Goal: Task Accomplishment & Management: Manage account settings

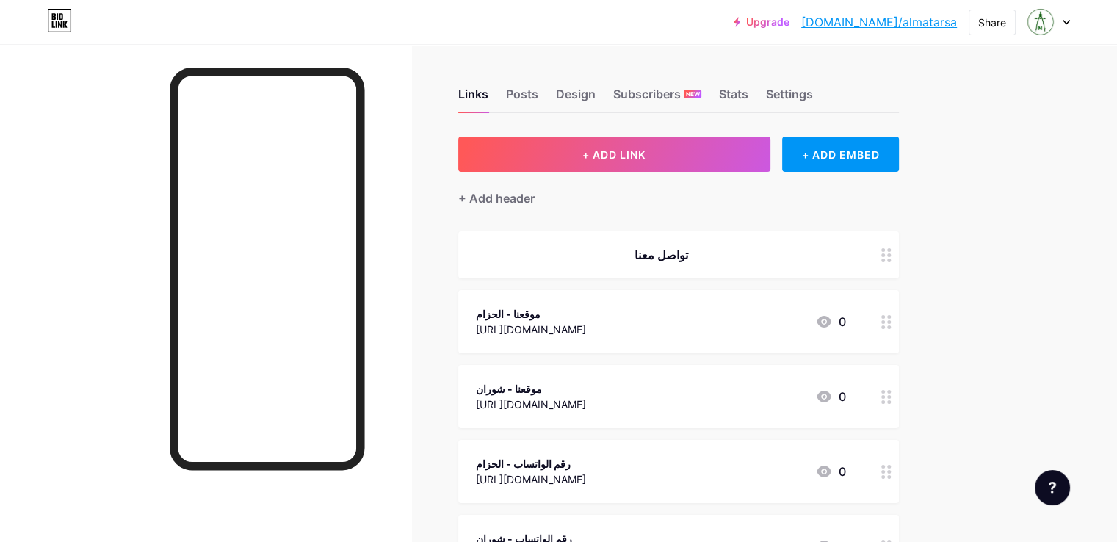
click at [1061, 24] on div at bounding box center [1049, 22] width 43 height 26
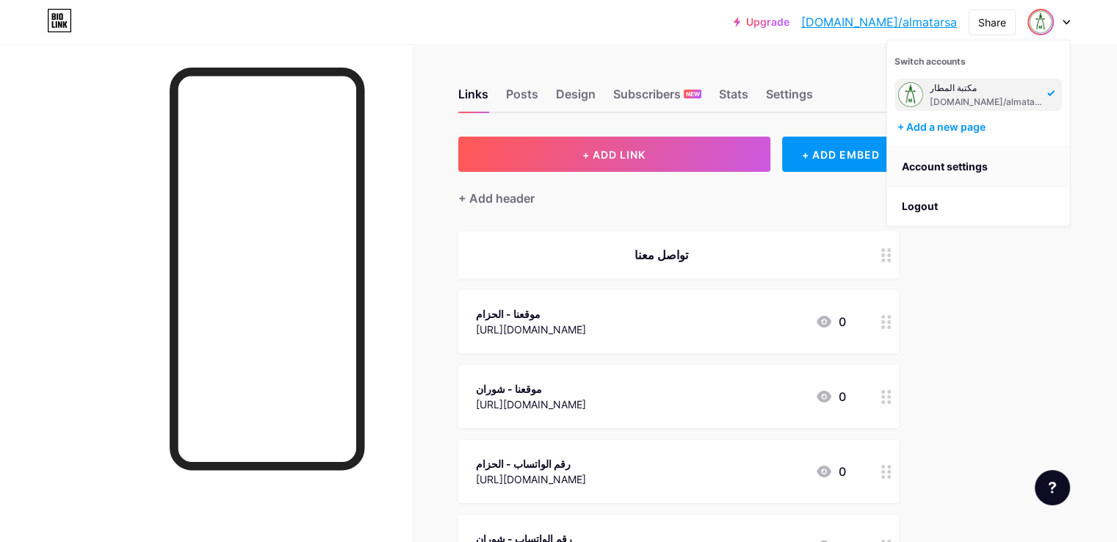
click at [970, 172] on link "Account settings" at bounding box center [978, 167] width 182 height 40
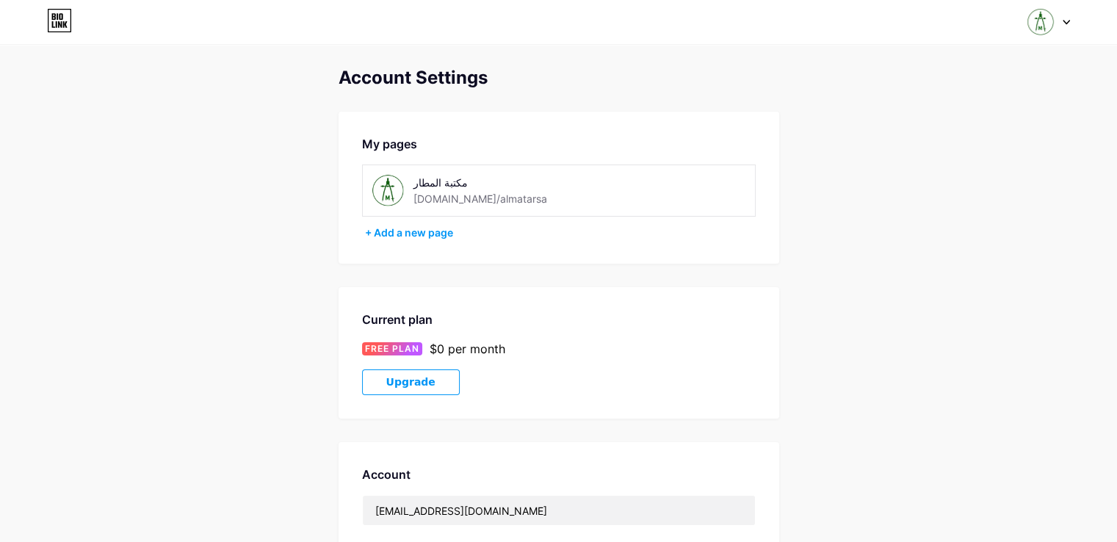
click at [1070, 21] on div "Switch accounts مكتبة المطار bio.link/almatarsa + Add a new page Dashboard Logo…" at bounding box center [558, 22] width 1117 height 26
click at [1059, 29] on div at bounding box center [1049, 22] width 43 height 26
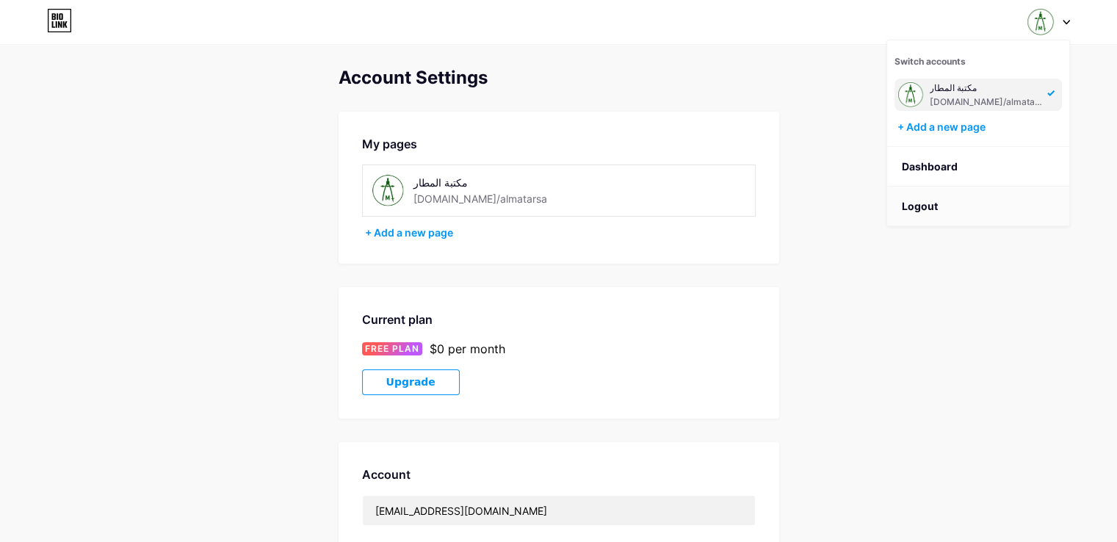
click at [924, 223] on li "Logout" at bounding box center [978, 207] width 182 height 40
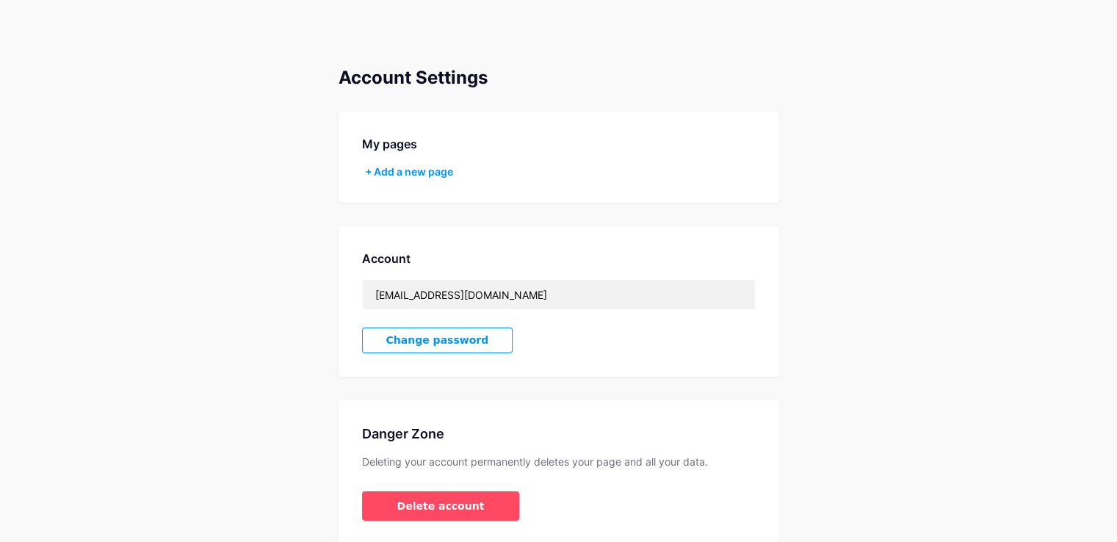
click at [923, 214] on div "Account Settings My pages + Add a new page Account mktbtalmtar@gmail.com Change…" at bounding box center [558, 306] width 1117 height 477
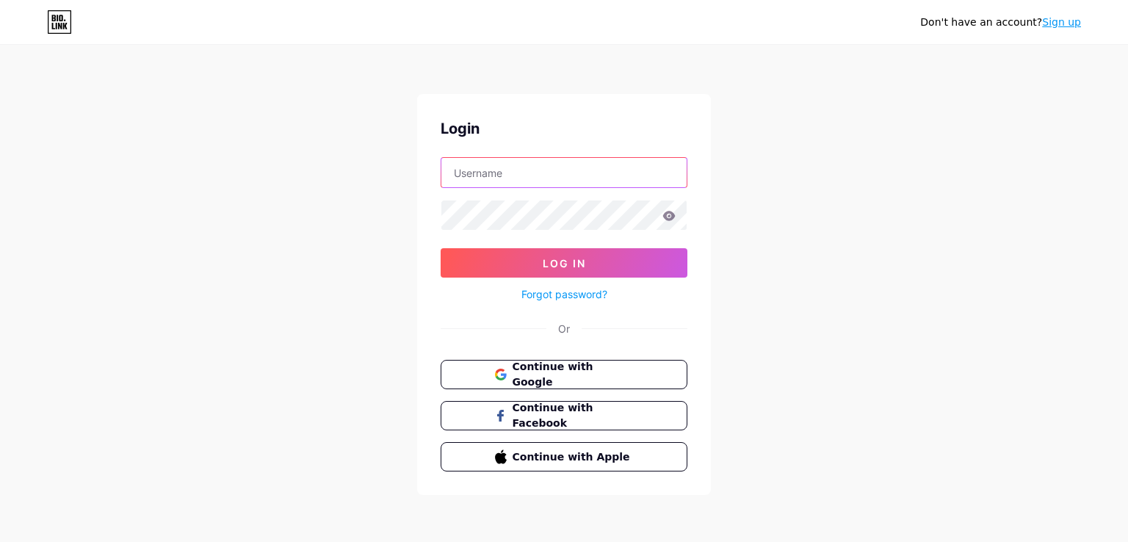
type input "mktbtalmtar@gmail.com"
click at [617, 379] on span "Continue with Google" at bounding box center [572, 375] width 123 height 32
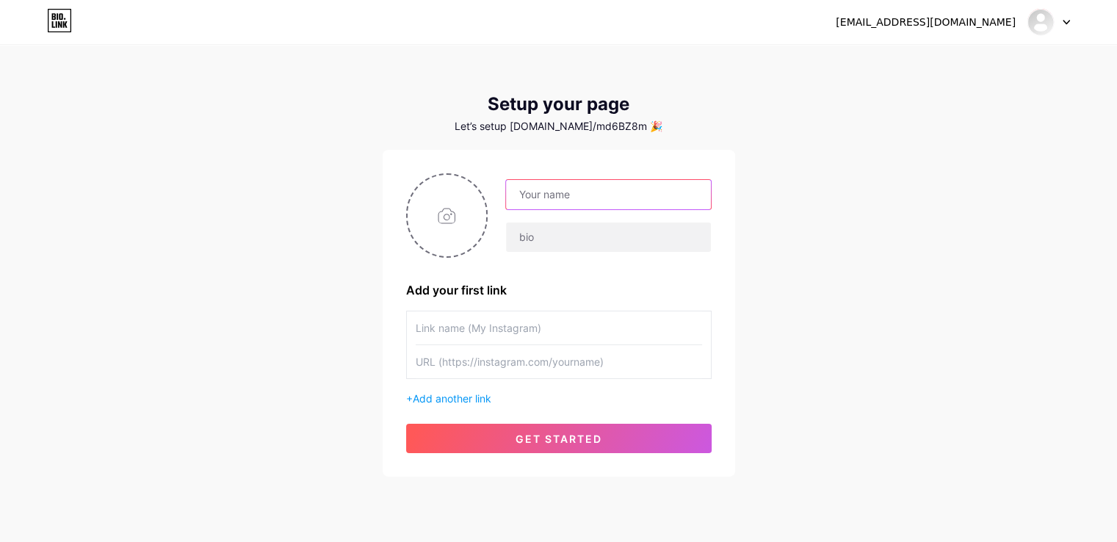
click at [547, 198] on input "text" at bounding box center [608, 194] width 204 height 29
click at [497, 327] on input "text" at bounding box center [559, 327] width 287 height 33
click at [977, 412] on div "[EMAIL_ADDRESS][DOMAIN_NAME] Dashboard Logout Setup your page Let’s setup [DOMA…" at bounding box center [558, 262] width 1117 height 524
click at [508, 341] on input "text" at bounding box center [559, 327] width 287 height 33
click at [424, 223] on input "file" at bounding box center [447, 216] width 79 height 82
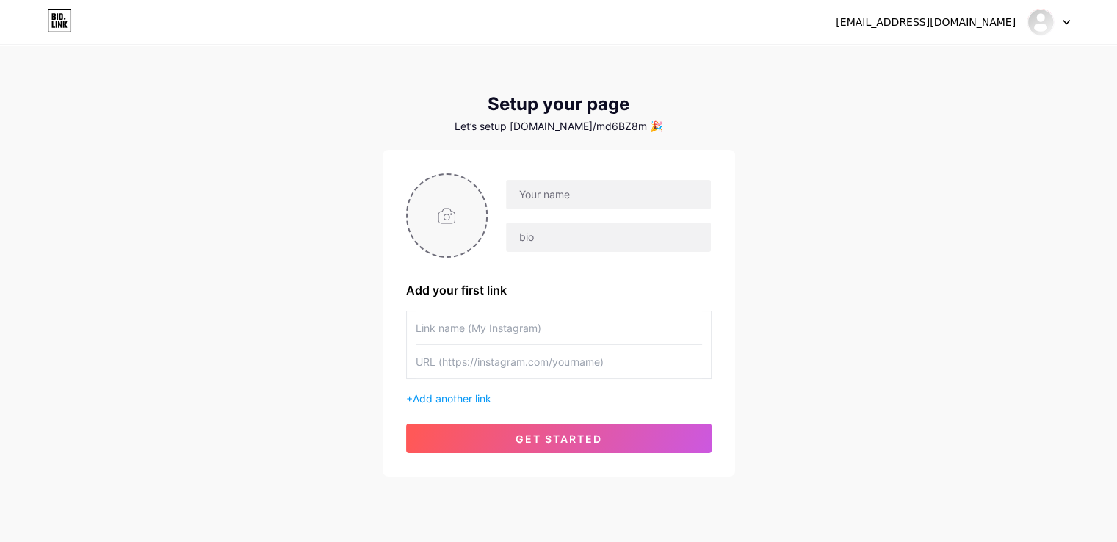
type input "C:\fakepath\تنزيل.jpeg"
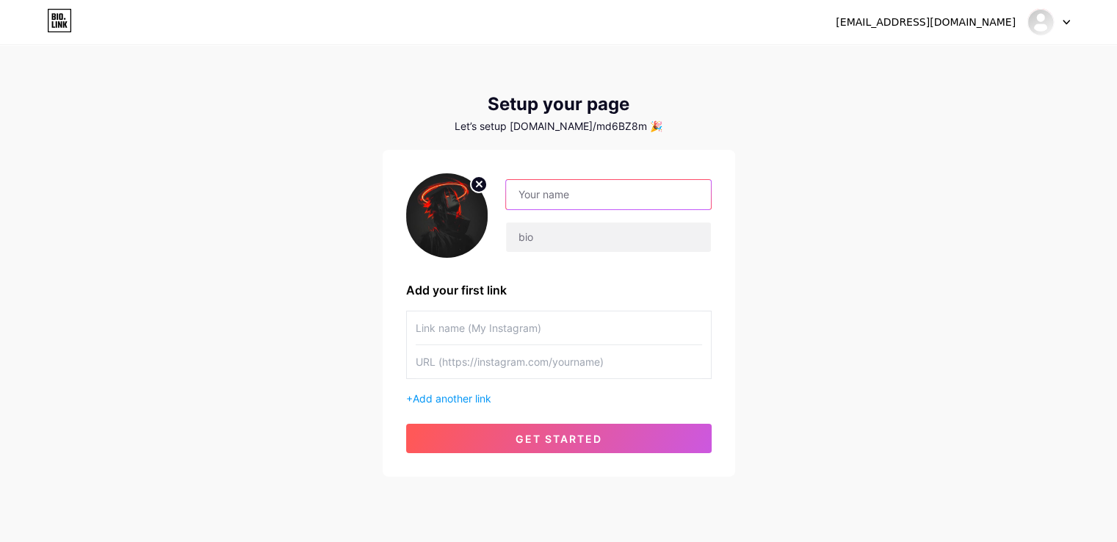
click at [557, 201] on input "text" at bounding box center [608, 194] width 204 height 29
type input "l"
type input "M7MD"
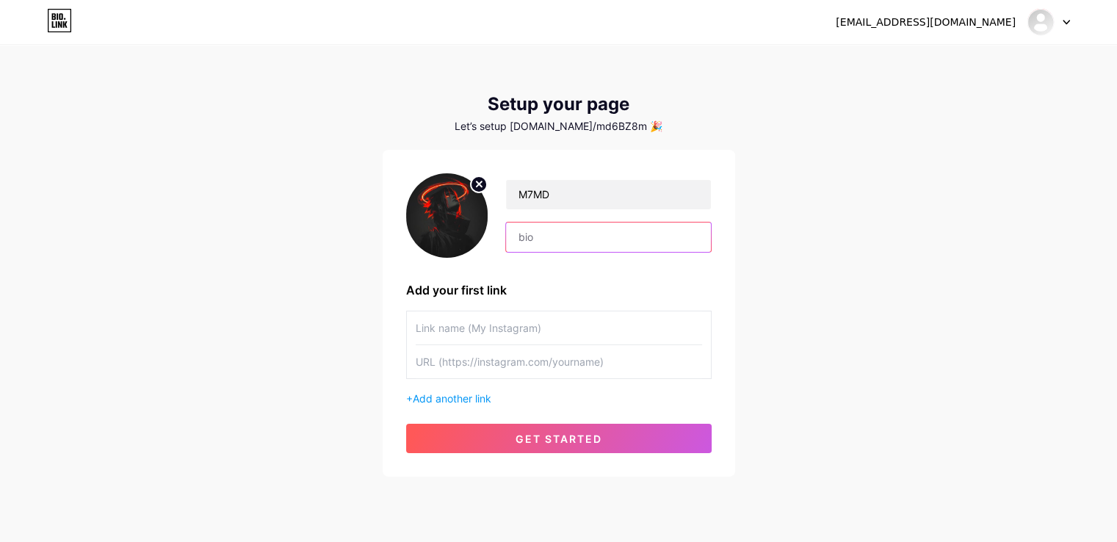
click at [556, 245] on input "text" at bounding box center [608, 237] width 204 height 29
type input "All my Acc"
click at [538, 336] on input "text" at bounding box center [559, 327] width 287 height 33
type input "Insta"
click at [522, 370] on input "text" at bounding box center [559, 361] width 287 height 33
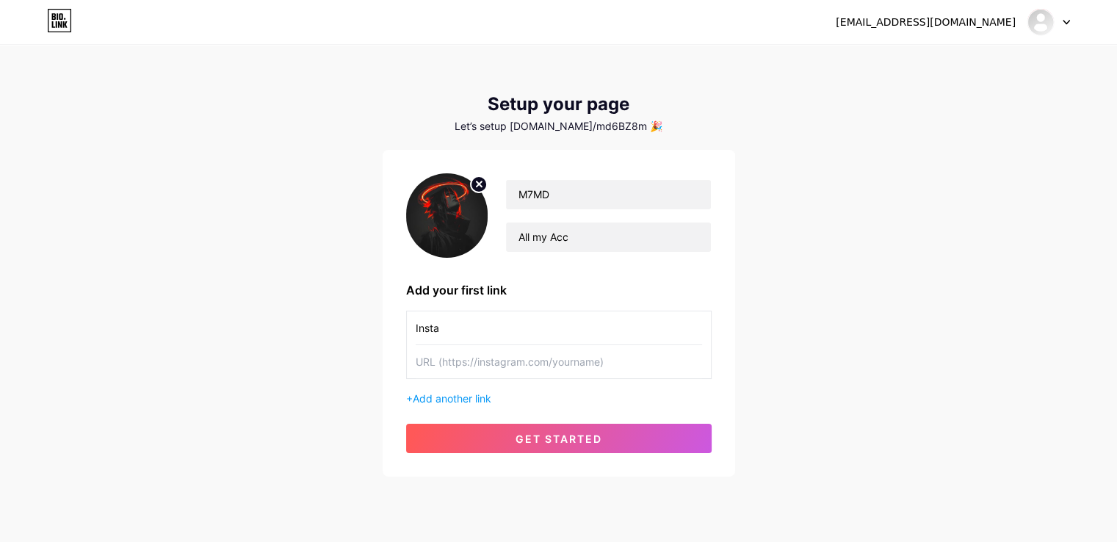
drag, startPoint x: 522, startPoint y: 370, endPoint x: 837, endPoint y: 317, distance: 318.7
click at [861, 280] on div "[EMAIL_ADDRESS][DOMAIN_NAME] Dashboard Logout Setup your page Let’s setup [DOMA…" at bounding box center [558, 262] width 1117 height 524
click at [1111, 203] on div "[EMAIL_ADDRESS][DOMAIN_NAME] Dashboard Logout Setup your page Let’s setup [DOMA…" at bounding box center [558, 262] width 1117 height 524
click at [461, 368] on input "text" at bounding box center [559, 361] width 287 height 33
paste input "[URL][DOMAIN_NAME]"
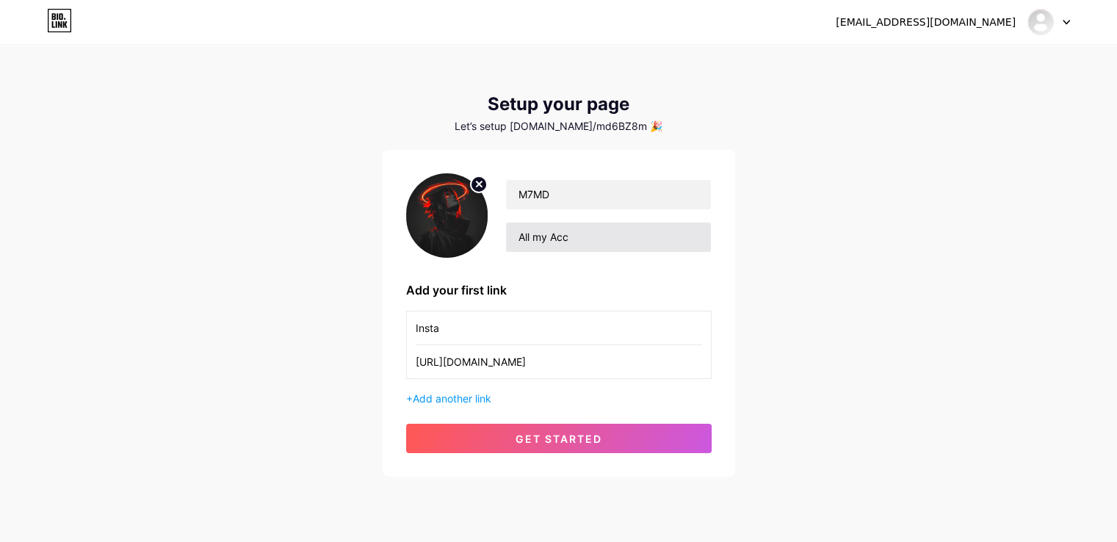
scroll to position [0, 9]
type input "[URL][DOMAIN_NAME]"
click at [1051, 293] on div "[EMAIL_ADDRESS][DOMAIN_NAME] Dashboard Logout Setup your page Let’s setup [DOMA…" at bounding box center [558, 262] width 1117 height 524
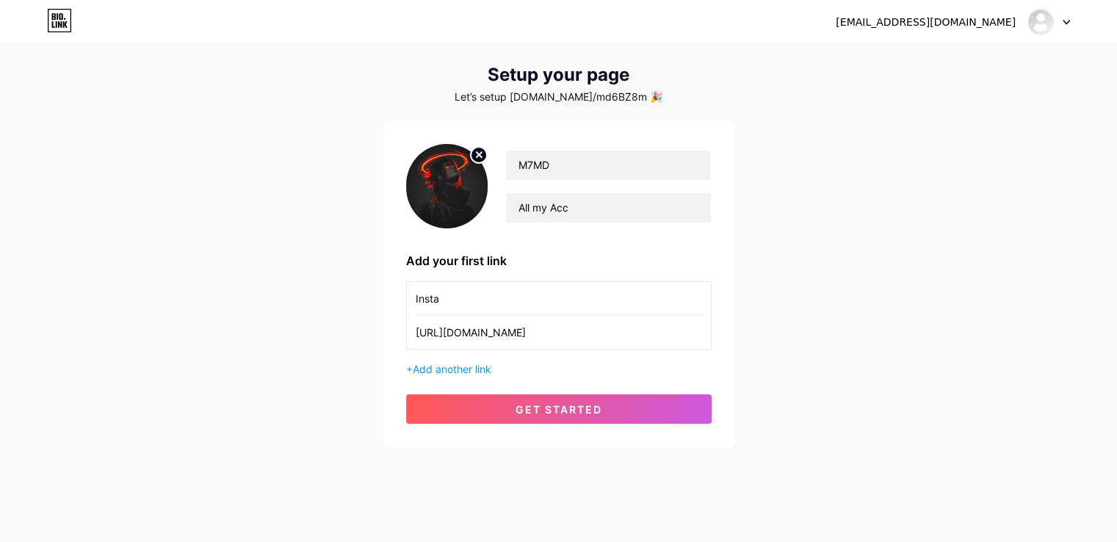
scroll to position [46, 0]
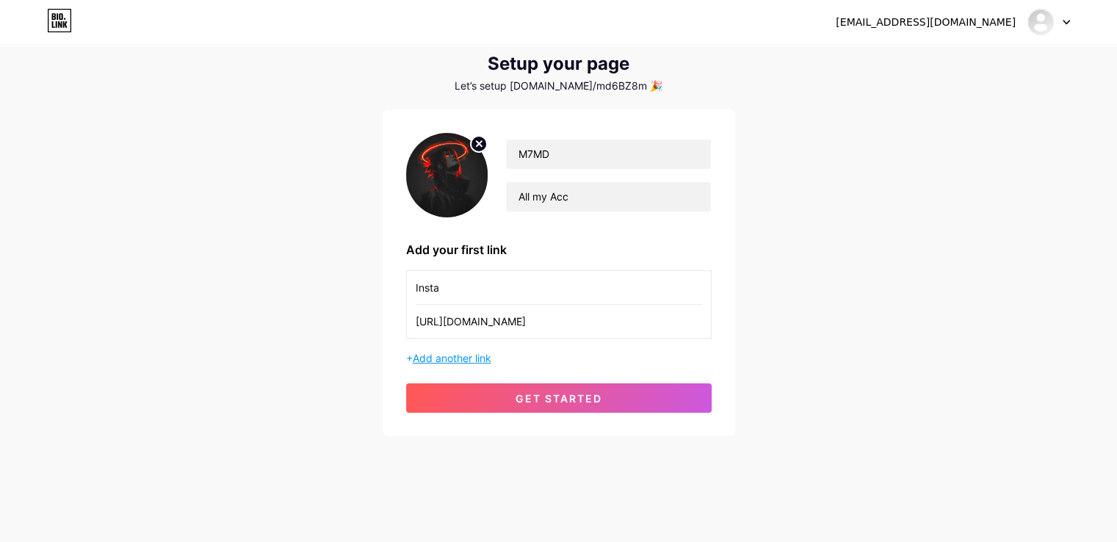
click at [458, 359] on span "Add another link" at bounding box center [452, 358] width 79 height 12
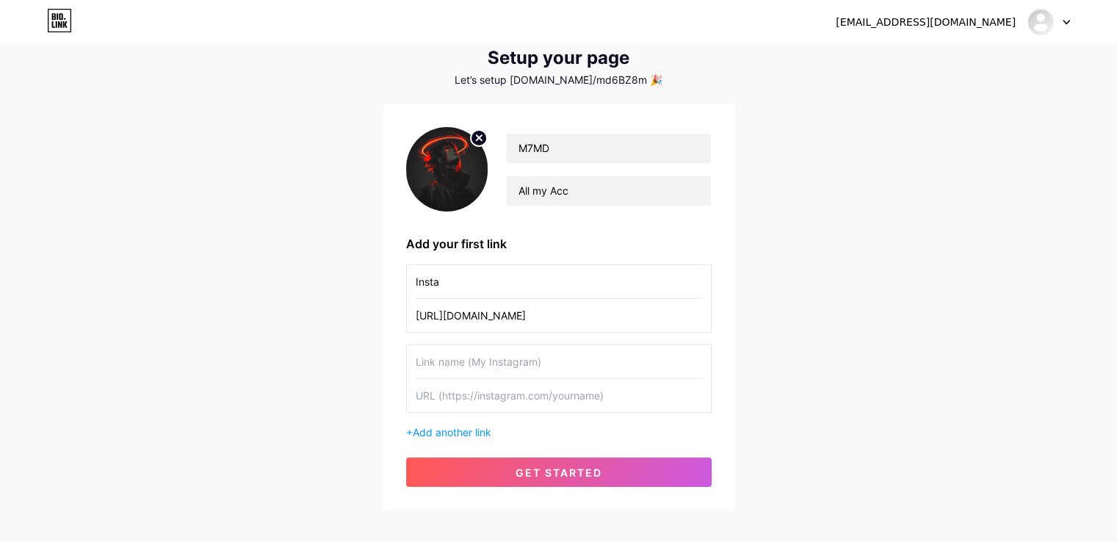
click at [905, 331] on div "[EMAIL_ADDRESS][DOMAIN_NAME] Dashboard Logout Setup your page Let’s setup [DOMA…" at bounding box center [558, 256] width 1117 height 604
click at [478, 372] on input "text" at bounding box center [559, 361] width 287 height 33
type input "d"
type input "Discord"
click at [770, 272] on div "[EMAIL_ADDRESS][DOMAIN_NAME] Dashboard Logout Setup your page Let’s setup [DOMA…" at bounding box center [558, 256] width 1117 height 604
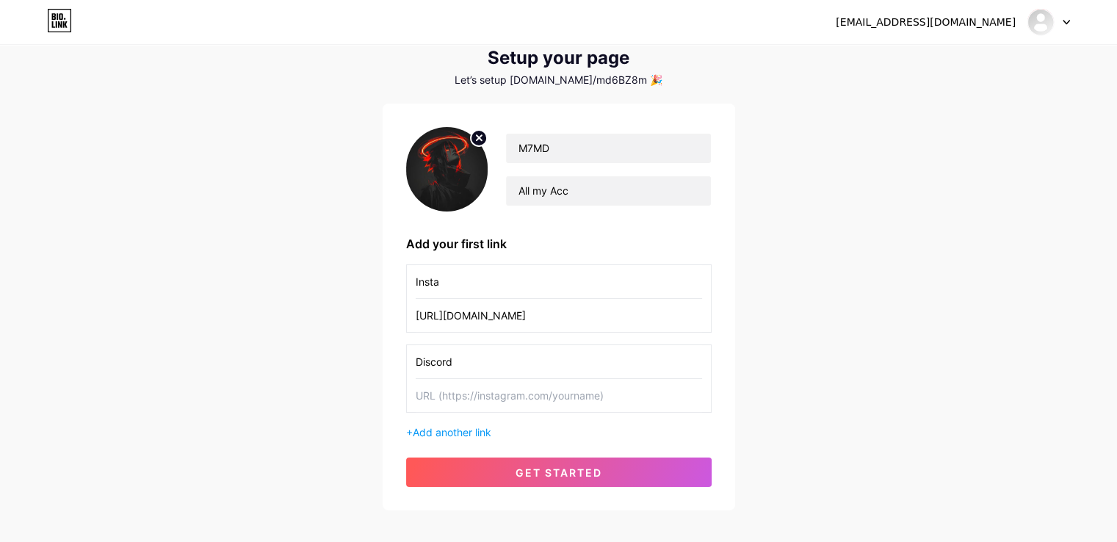
click at [460, 408] on input "text" at bounding box center [559, 395] width 287 height 33
paste input "[URL][DOMAIN_NAME]"
type input "[URL][DOMAIN_NAME]"
click at [916, 239] on div "[EMAIL_ADDRESS][DOMAIN_NAME] Dashboard Logout Setup your page Let’s setup [DOMA…" at bounding box center [558, 256] width 1117 height 604
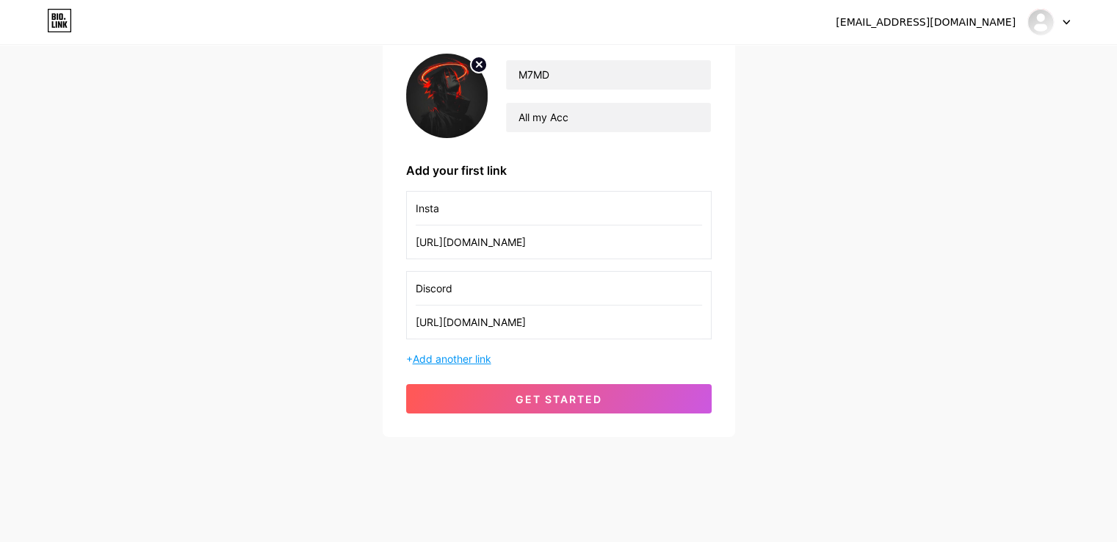
click at [438, 364] on span "Add another link" at bounding box center [452, 359] width 79 height 12
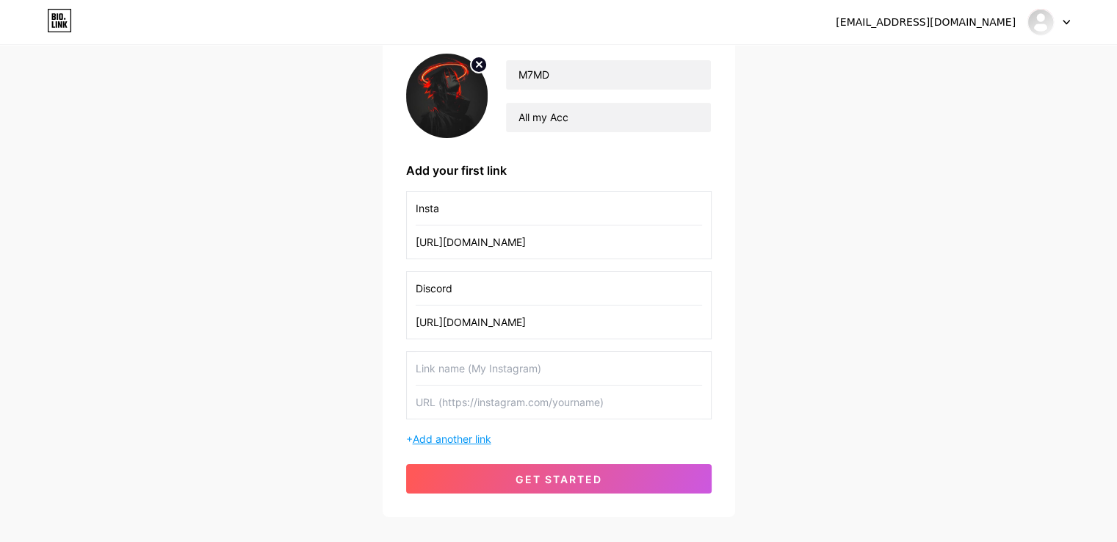
click at [438, 364] on input "text" at bounding box center [559, 368] width 287 height 33
type input "Snap chat"
click at [470, 412] on input "text" at bounding box center [559, 402] width 287 height 33
click at [948, 345] on div "[EMAIL_ADDRESS][DOMAIN_NAME] Dashboard Logout Setup your page Let’s setup [DOMA…" at bounding box center [558, 222] width 1117 height 684
click at [536, 399] on input "text" at bounding box center [559, 402] width 287 height 33
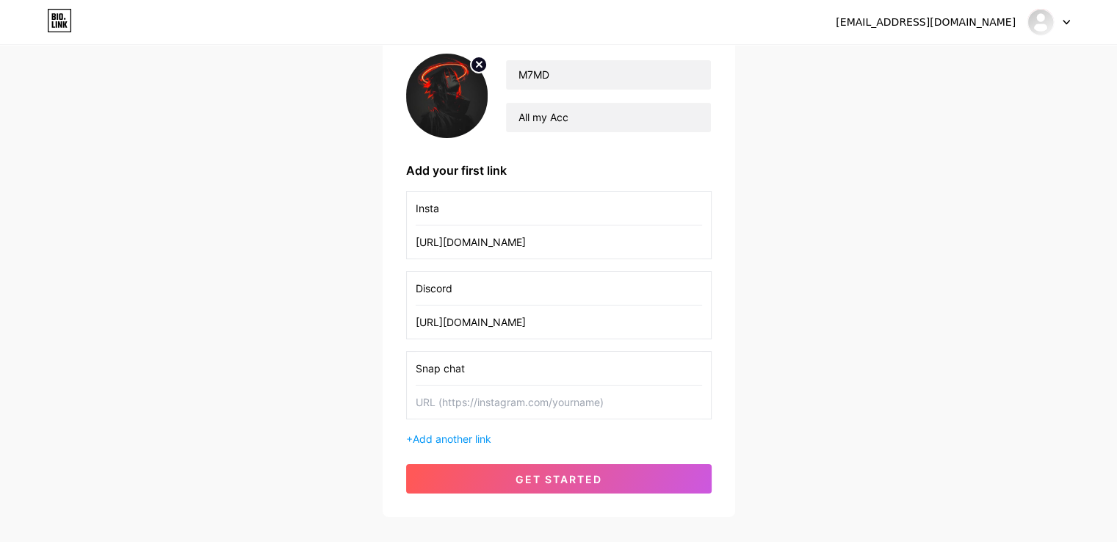
paste input "[URL][DOMAIN_NAME]"
type input "[URL][DOMAIN_NAME]"
click at [903, 407] on div "[EMAIL_ADDRESS][DOMAIN_NAME] Dashboard Logout Setup your page Let’s setup [DOMA…" at bounding box center [558, 222] width 1117 height 684
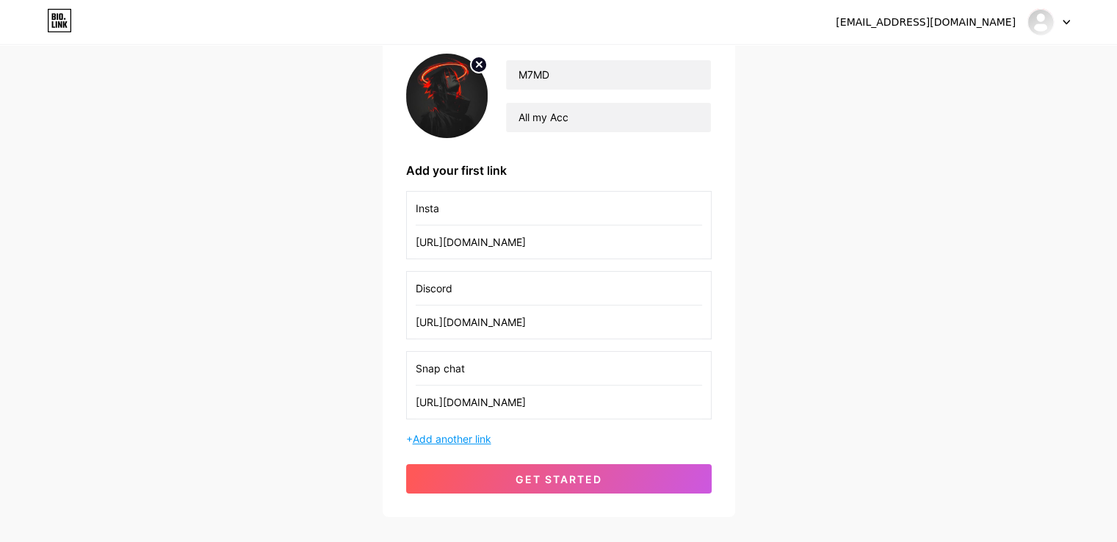
click at [460, 445] on span "Add another link" at bounding box center [452, 439] width 79 height 12
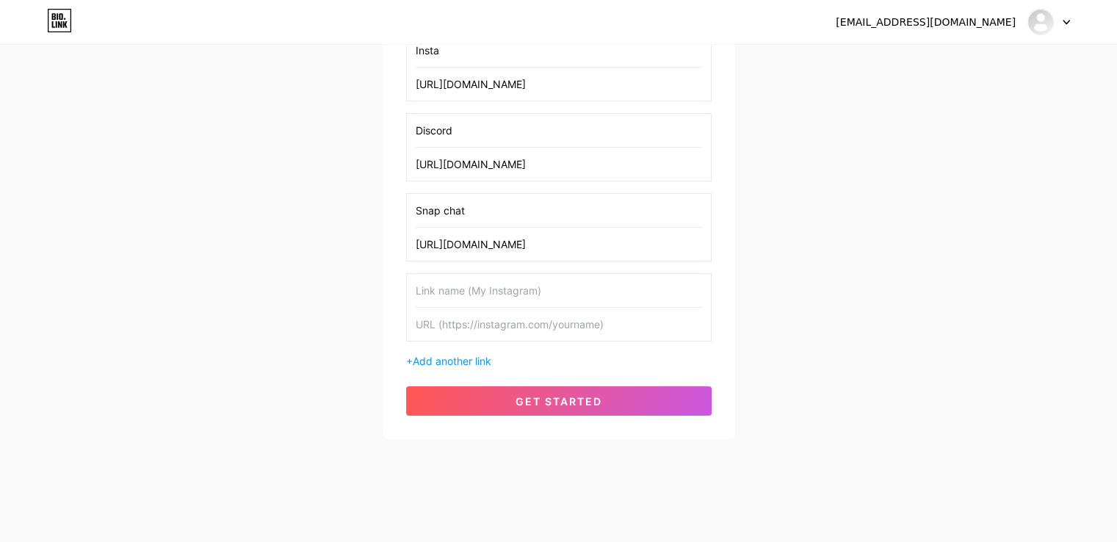
scroll to position [285, 0]
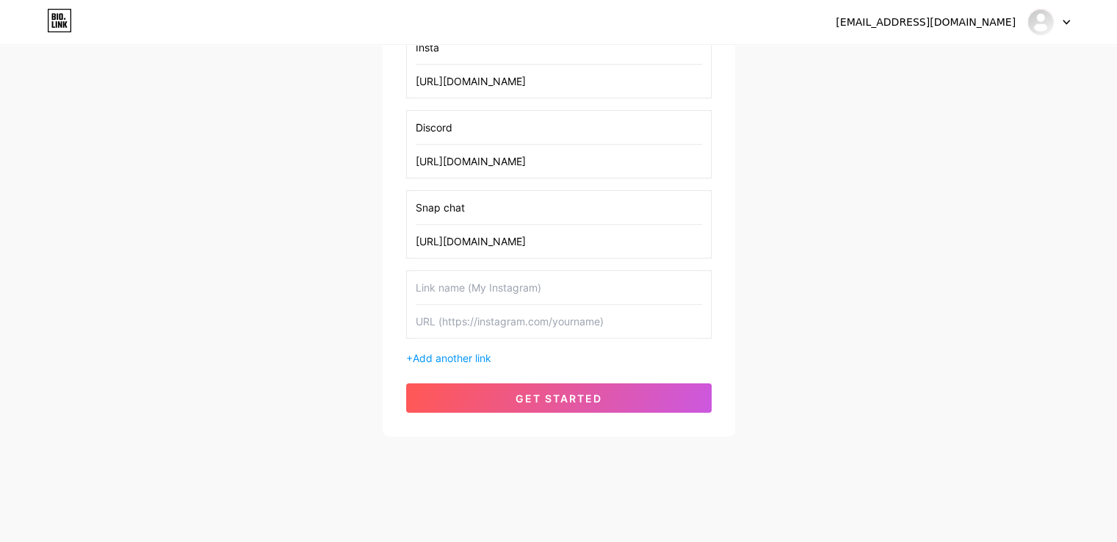
click at [493, 293] on input "text" at bounding box center [559, 287] width 287 height 33
click at [493, 293] on input "Play Station" at bounding box center [559, 287] width 287 height 33
click at [864, 292] on div "[EMAIL_ADDRESS][DOMAIN_NAME] Dashboard Logout Setup your page Let’s setup [DOMA…" at bounding box center [558, 101] width 1117 height 764
click at [807, 314] on div "[EMAIL_ADDRESS][DOMAIN_NAME] Dashboard Logout Setup your page Let’s setup [DOMA…" at bounding box center [558, 101] width 1117 height 764
click at [593, 314] on input "text" at bounding box center [559, 321] width 287 height 33
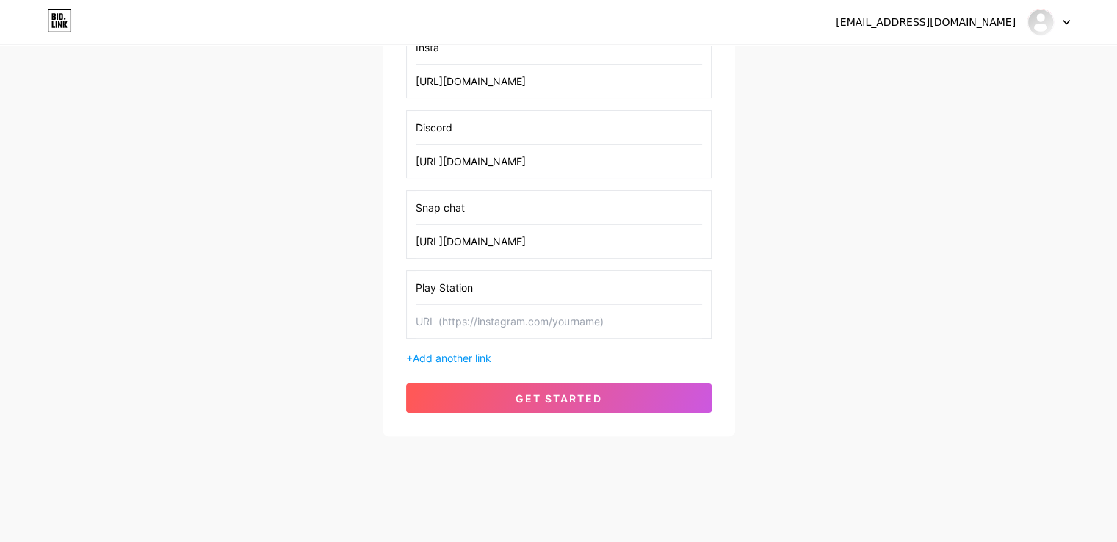
click at [438, 286] on input "Play Station" at bounding box center [559, 287] width 287 height 33
click at [818, 317] on div "[EMAIL_ADDRESS][DOMAIN_NAME] Dashboard Logout Setup your page Let’s setup [DOMA…" at bounding box center [558, 101] width 1117 height 764
click at [570, 327] on input "text" at bounding box center [559, 321] width 287 height 33
drag, startPoint x: 484, startPoint y: 290, endPoint x: 401, endPoint y: 298, distance: 83.3
click at [401, 298] on div "M7MD All my Acc Add your first link Insta [URL][DOMAIN_NAME] Discord [URL][DOMA…" at bounding box center [559, 152] width 353 height 567
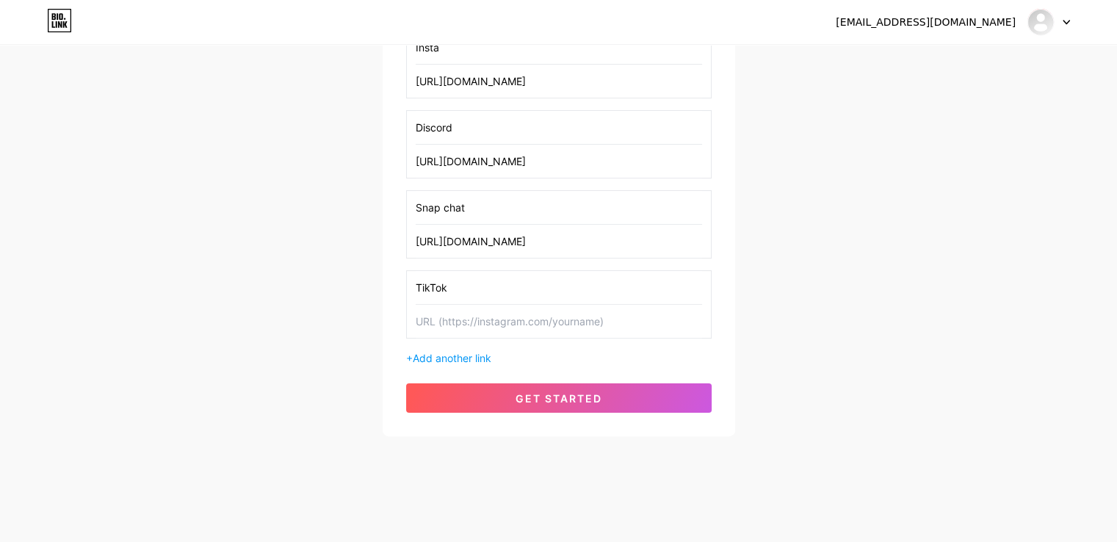
type input "TikTok"
click at [504, 314] on input "text" at bounding box center [559, 321] width 287 height 33
